Goal: Information Seeking & Learning: Find specific fact

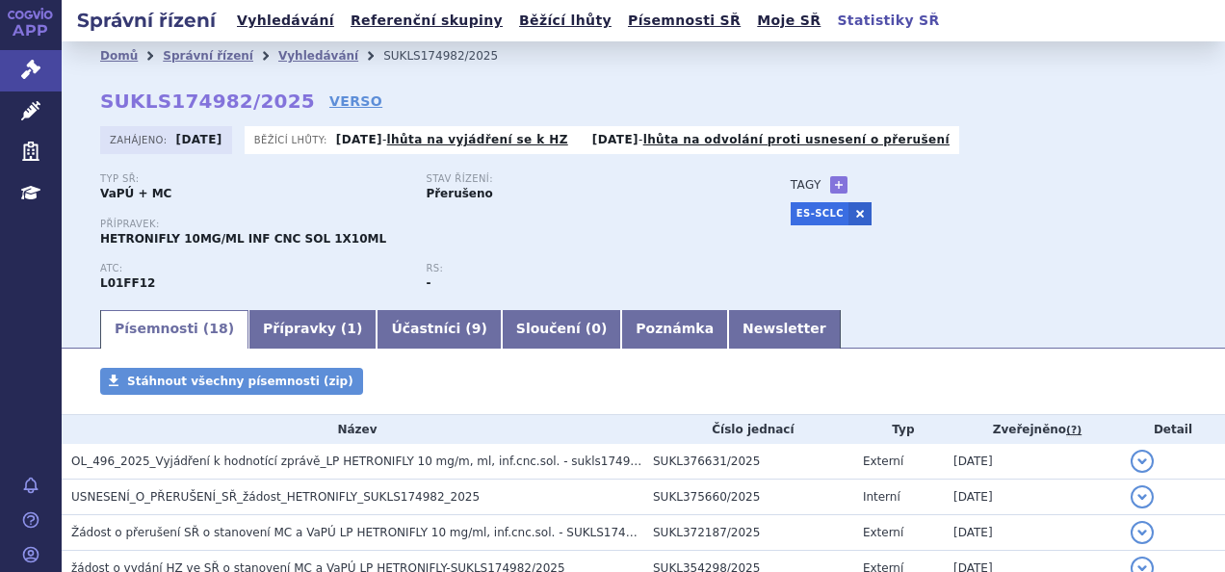
click at [297, 54] on link "Vyhledávání" at bounding box center [318, 55] width 80 height 13
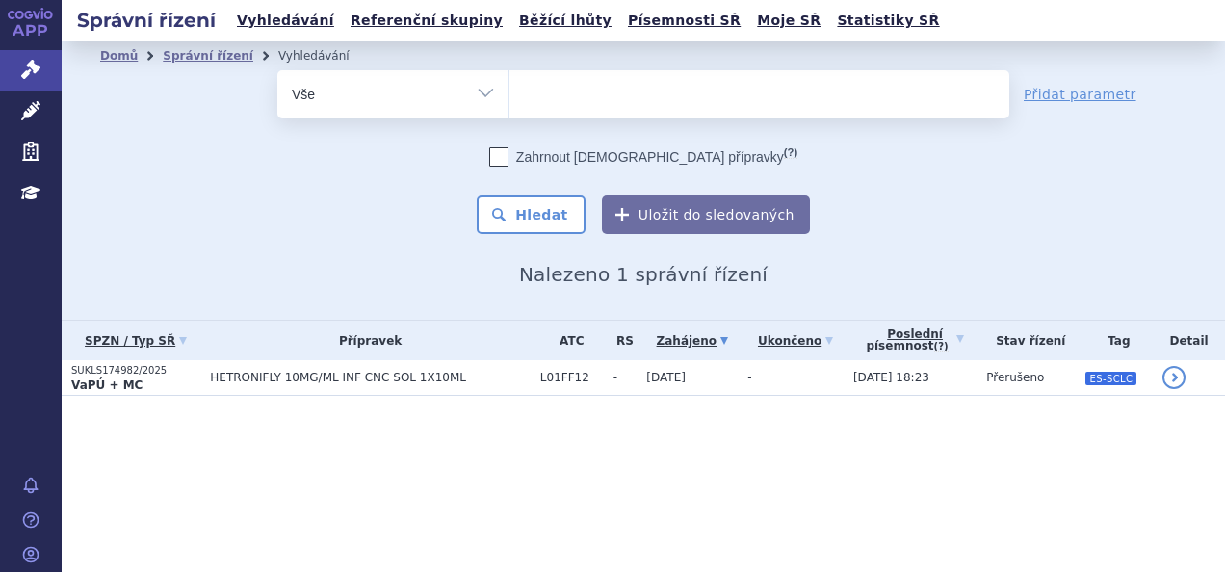
click at [598, 91] on ul at bounding box center [759, 90] width 500 height 40
click at [509, 91] on select "hetronifly" at bounding box center [508, 93] width 1 height 48
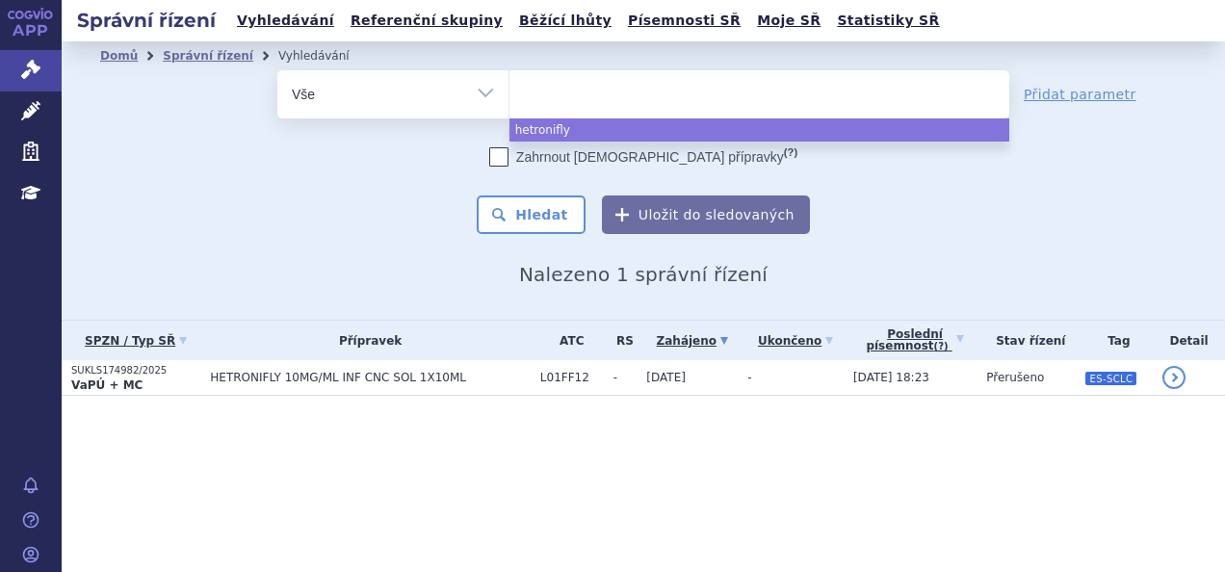
click at [566, 100] on ul at bounding box center [759, 90] width 500 height 40
click at [509, 100] on select "hetronifly" at bounding box center [508, 93] width 1 height 48
select select "hetronifly"
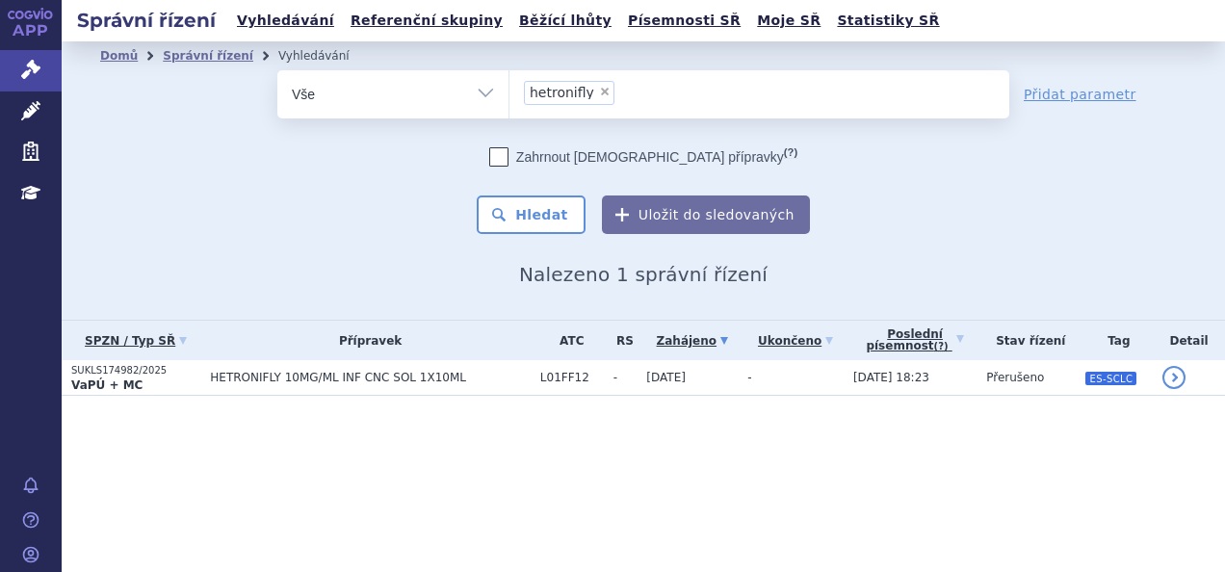
select select
type input "hetronifly"
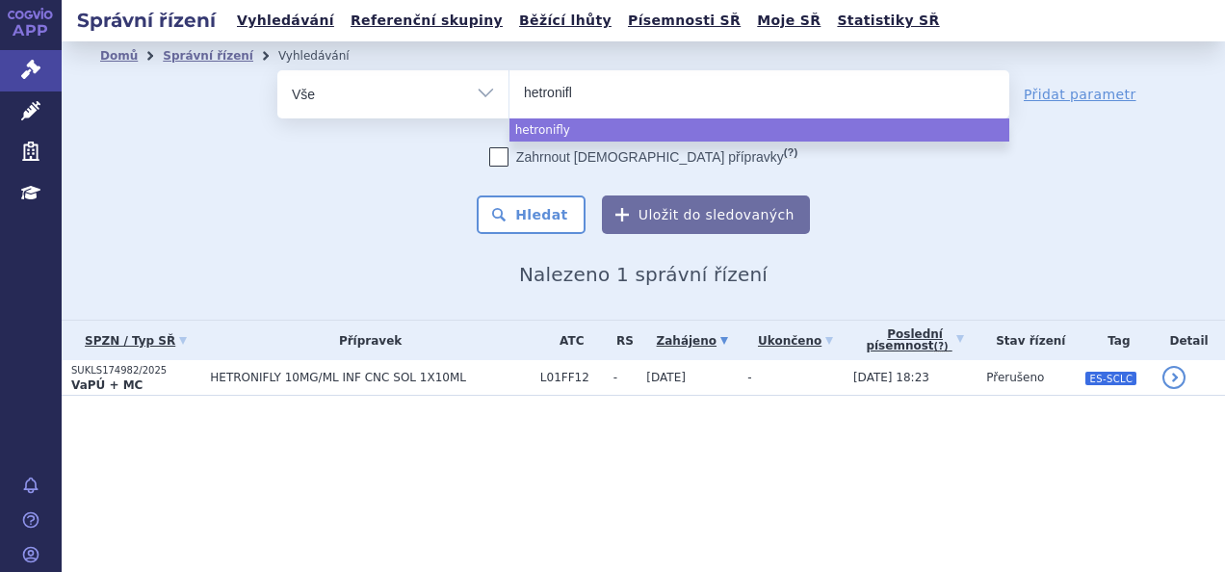
type input "hetronif"
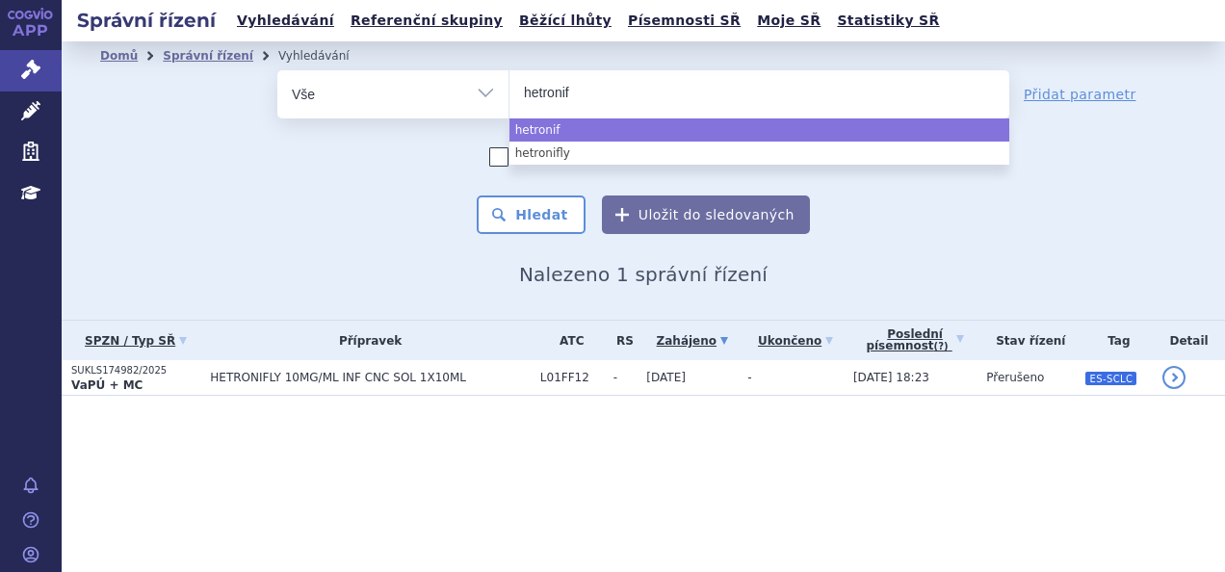
type input "hetroni"
type input "hetr"
type input "h"
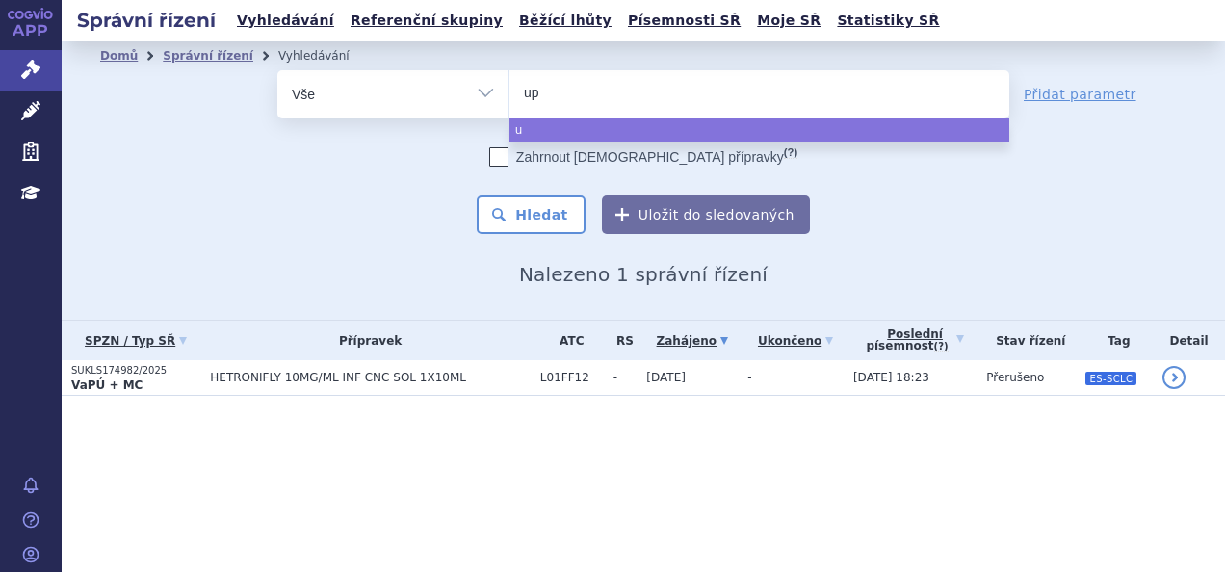
type input "upl"
type input "upli"
type input "upliz"
type input "[MEDICAL_DATA]"
select select "[MEDICAL_DATA]"
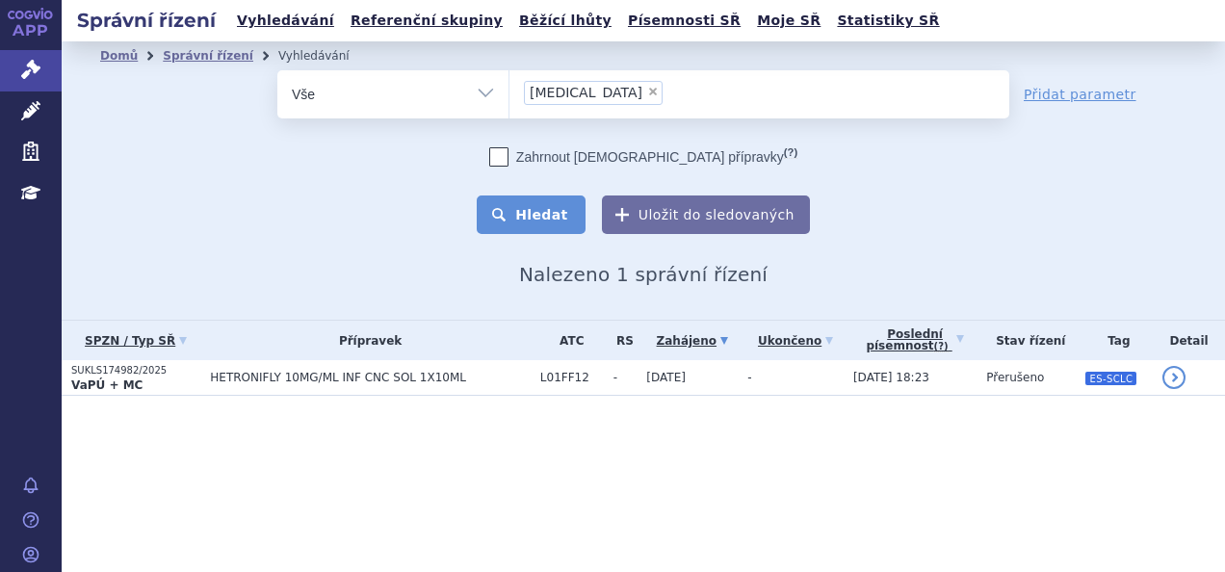
click at [508, 220] on button "Hledat" at bounding box center [531, 214] width 109 height 39
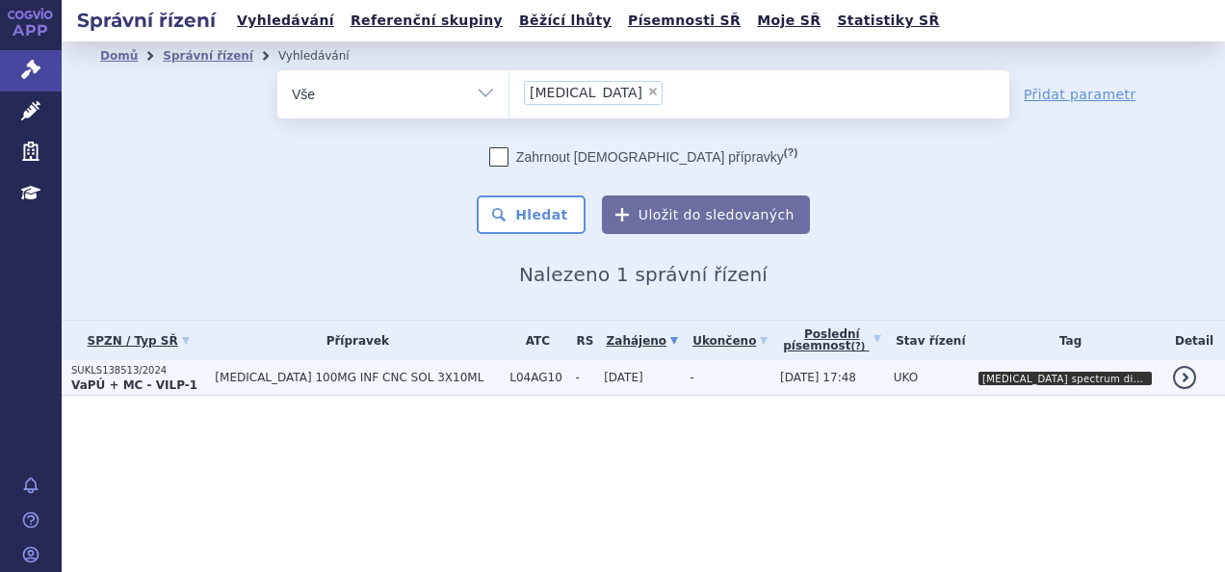
click at [386, 377] on span "[MEDICAL_DATA] 100MG INF CNC SOL 3X10ML" at bounding box center [357, 377] width 285 height 13
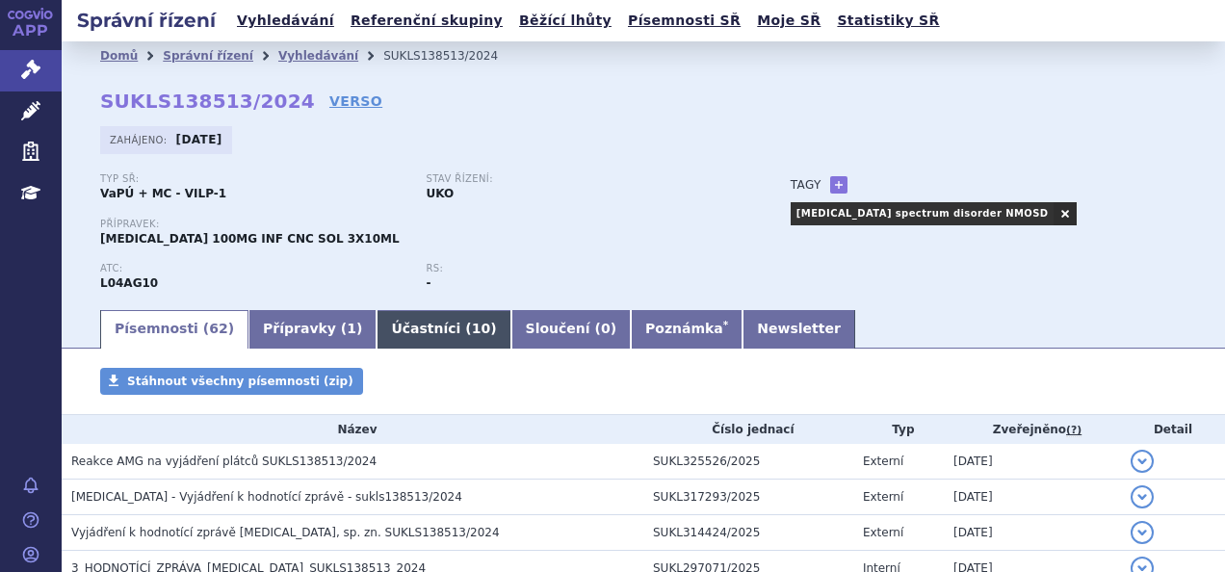
click at [376, 345] on link "Účastníci ( 10 )" at bounding box center [443, 329] width 134 height 39
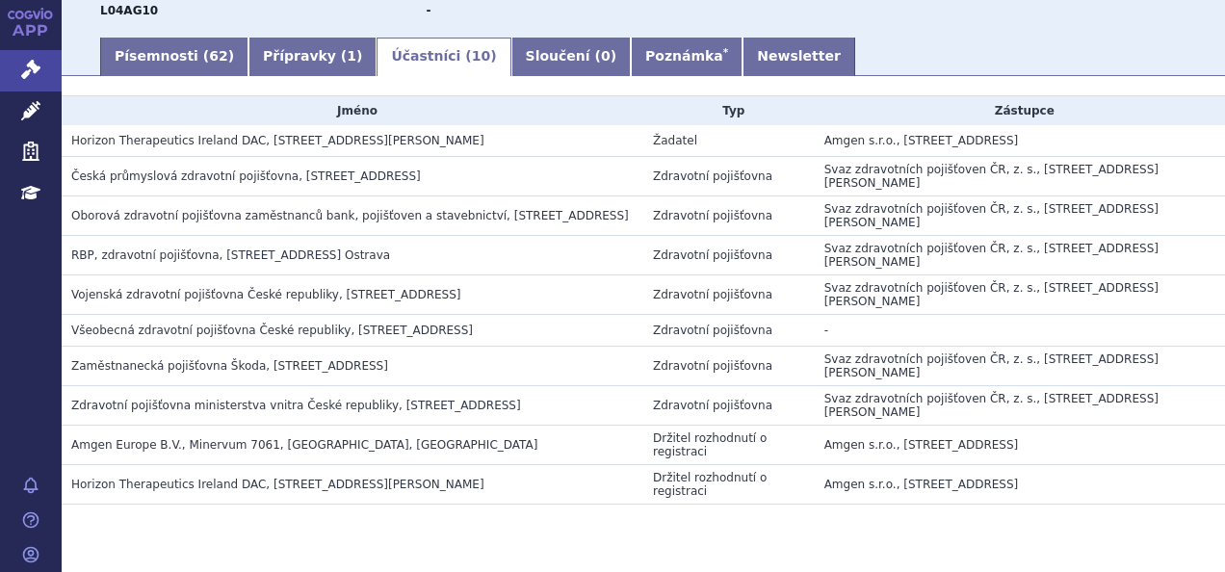
scroll to position [273, 0]
